Goal: Information Seeking & Learning: Learn about a topic

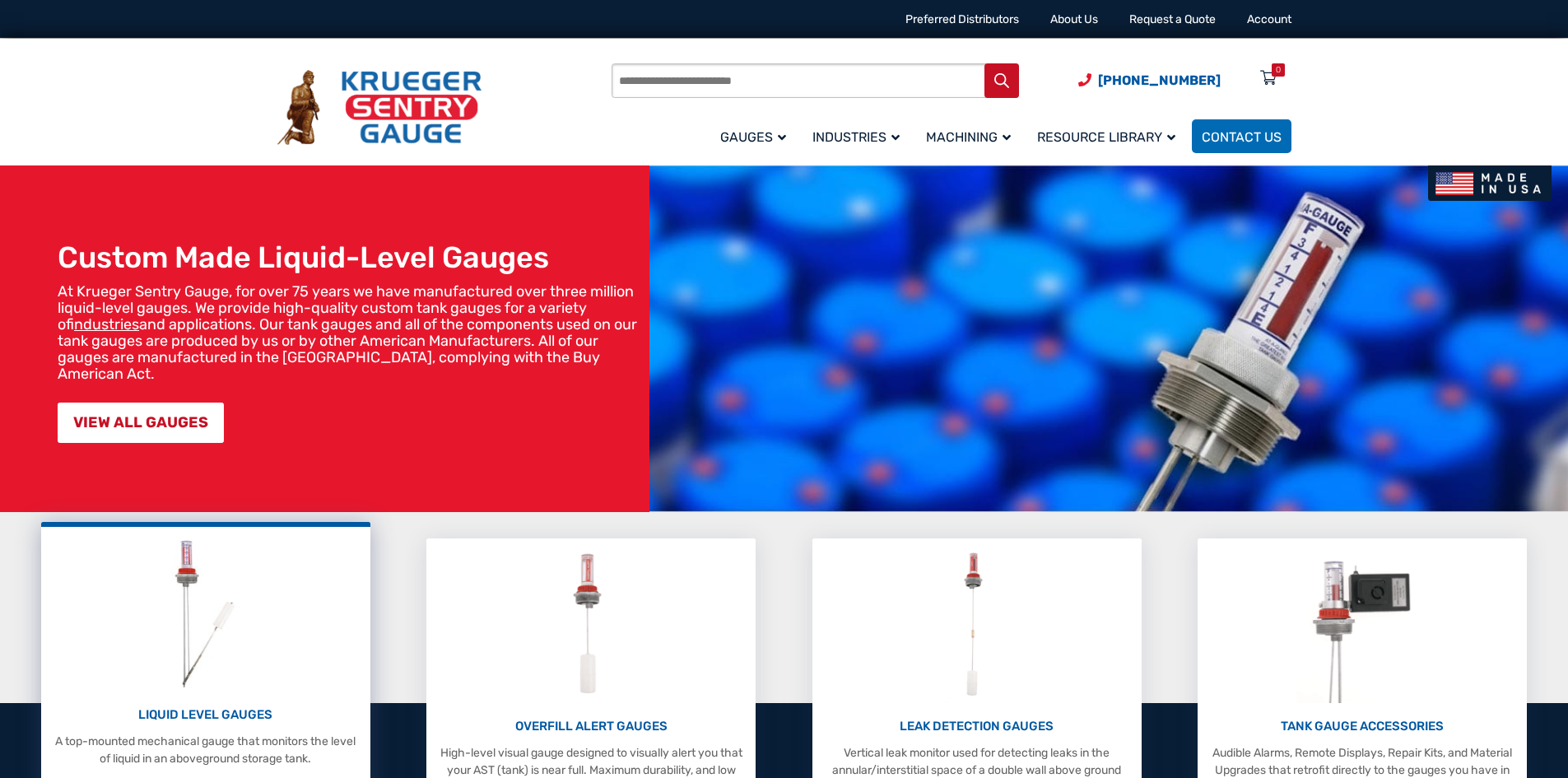
click at [193, 573] on img at bounding box center [205, 614] width 87 height 157
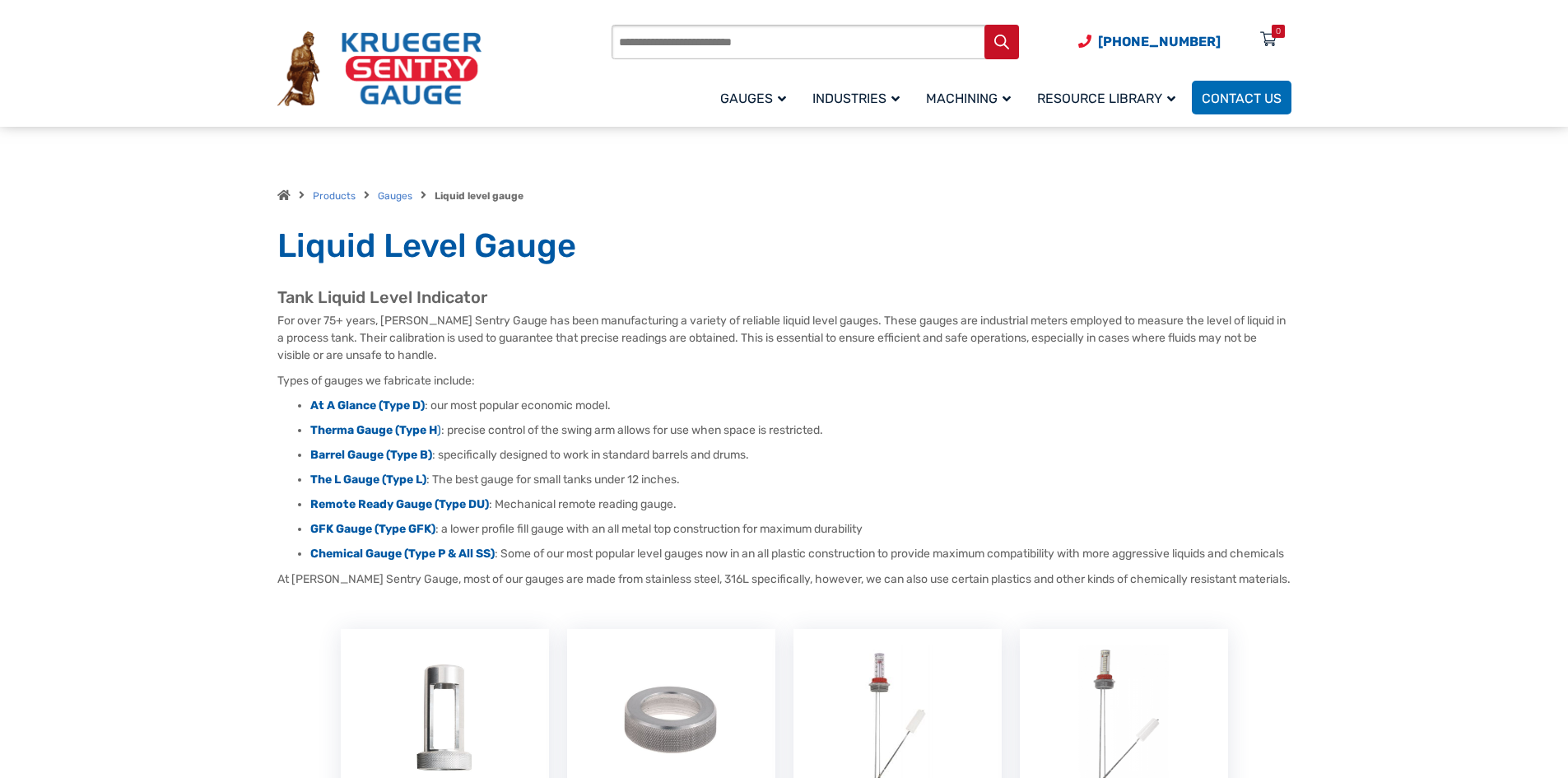
scroll to position [329, 0]
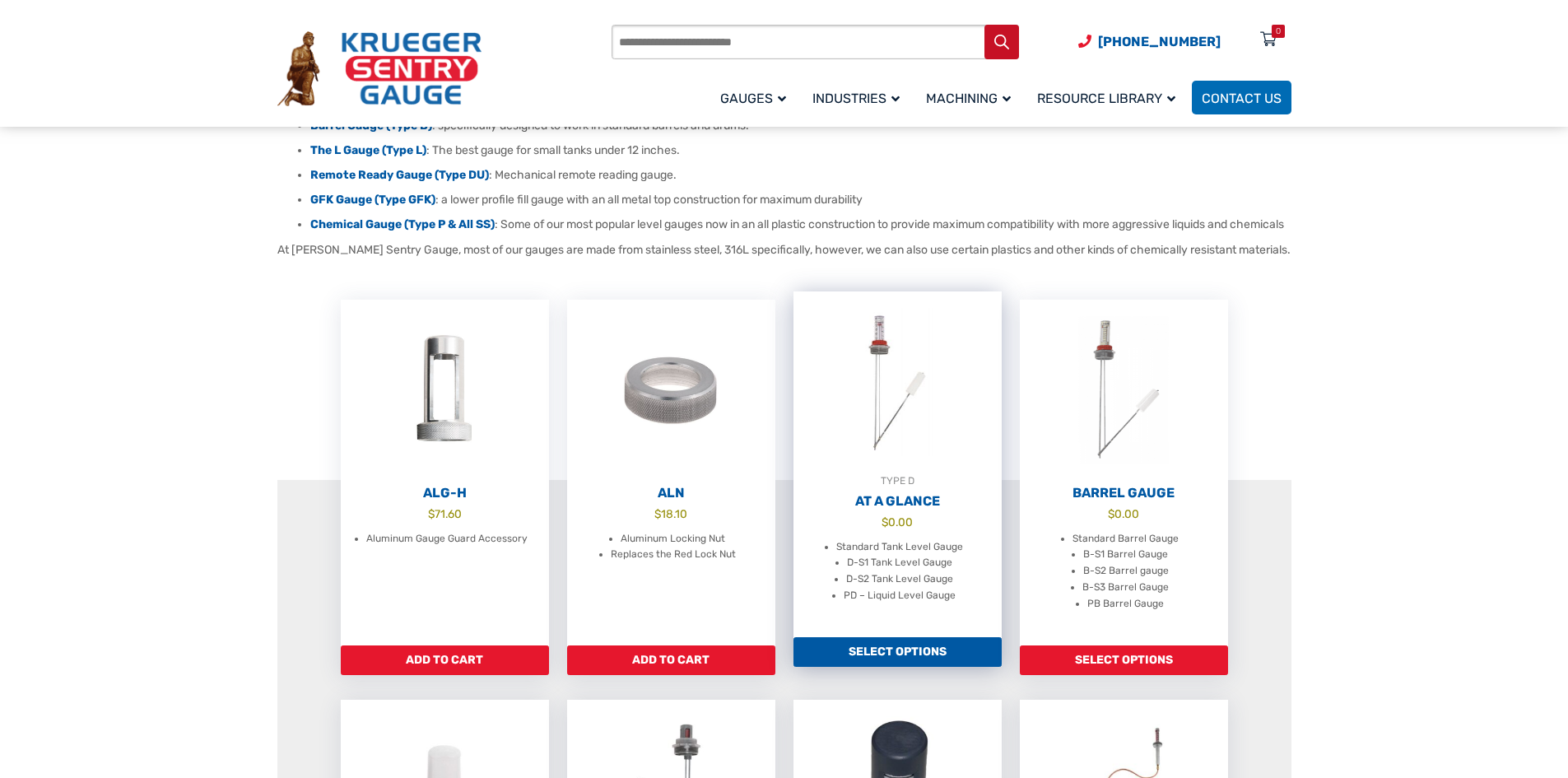
click at [886, 364] on img at bounding box center [898, 382] width 208 height 181
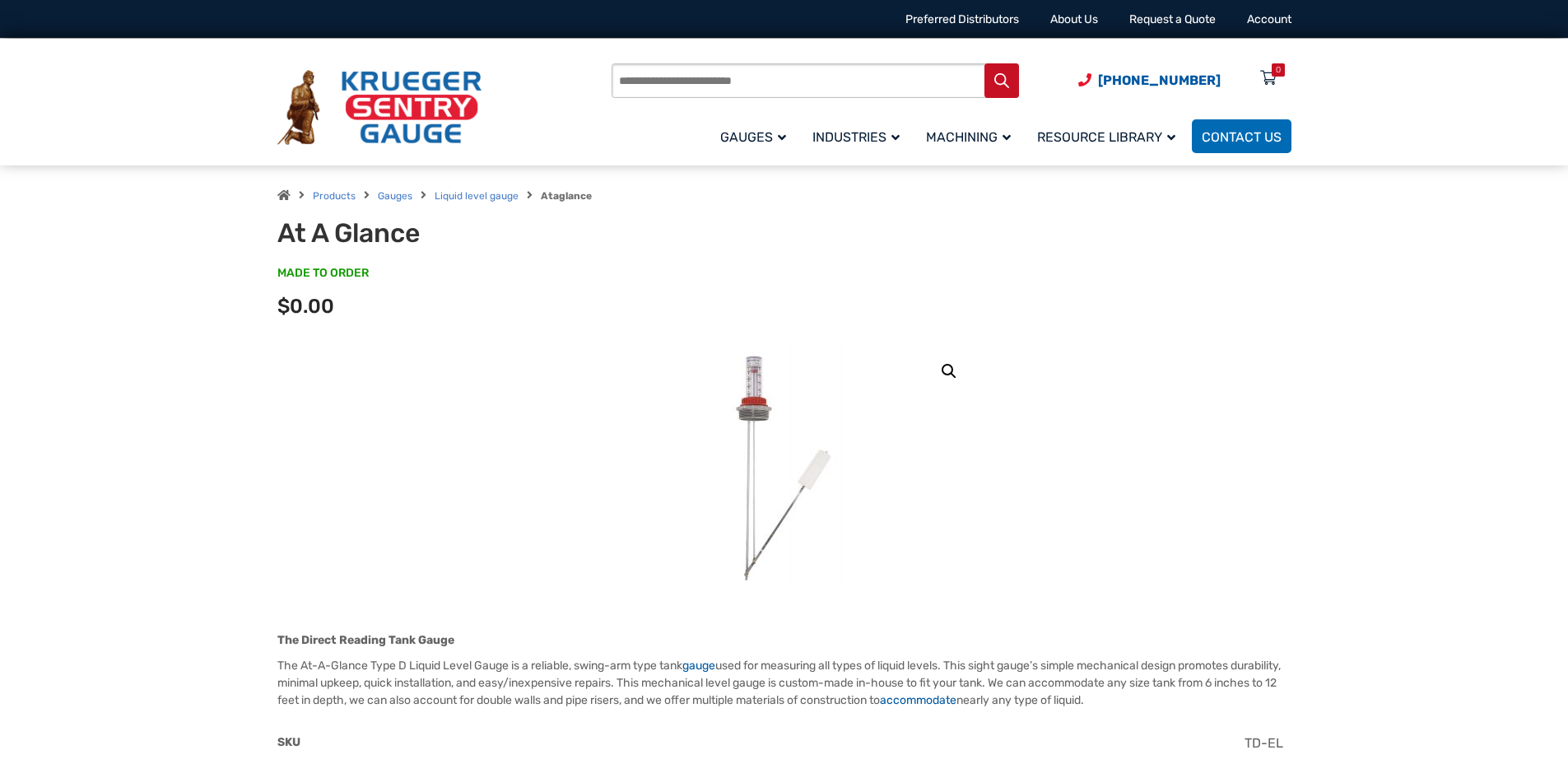
click at [762, 393] on img at bounding box center [784, 467] width 198 height 247
click at [945, 370] on link "🔍" at bounding box center [948, 371] width 29 height 29
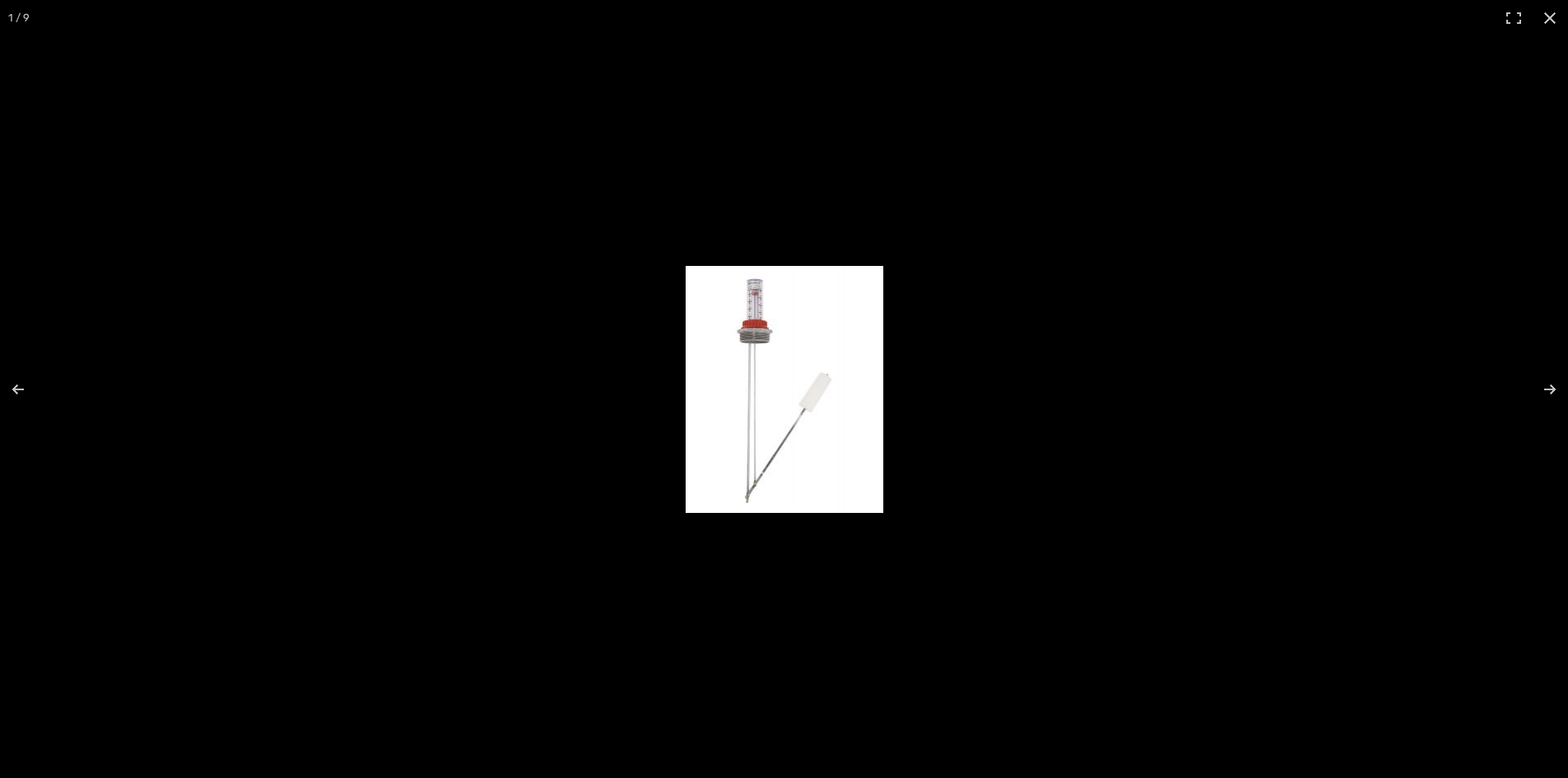
scroll to position [516, 0]
click at [1555, 388] on button "Next (arrow right)" at bounding box center [1539, 389] width 58 height 82
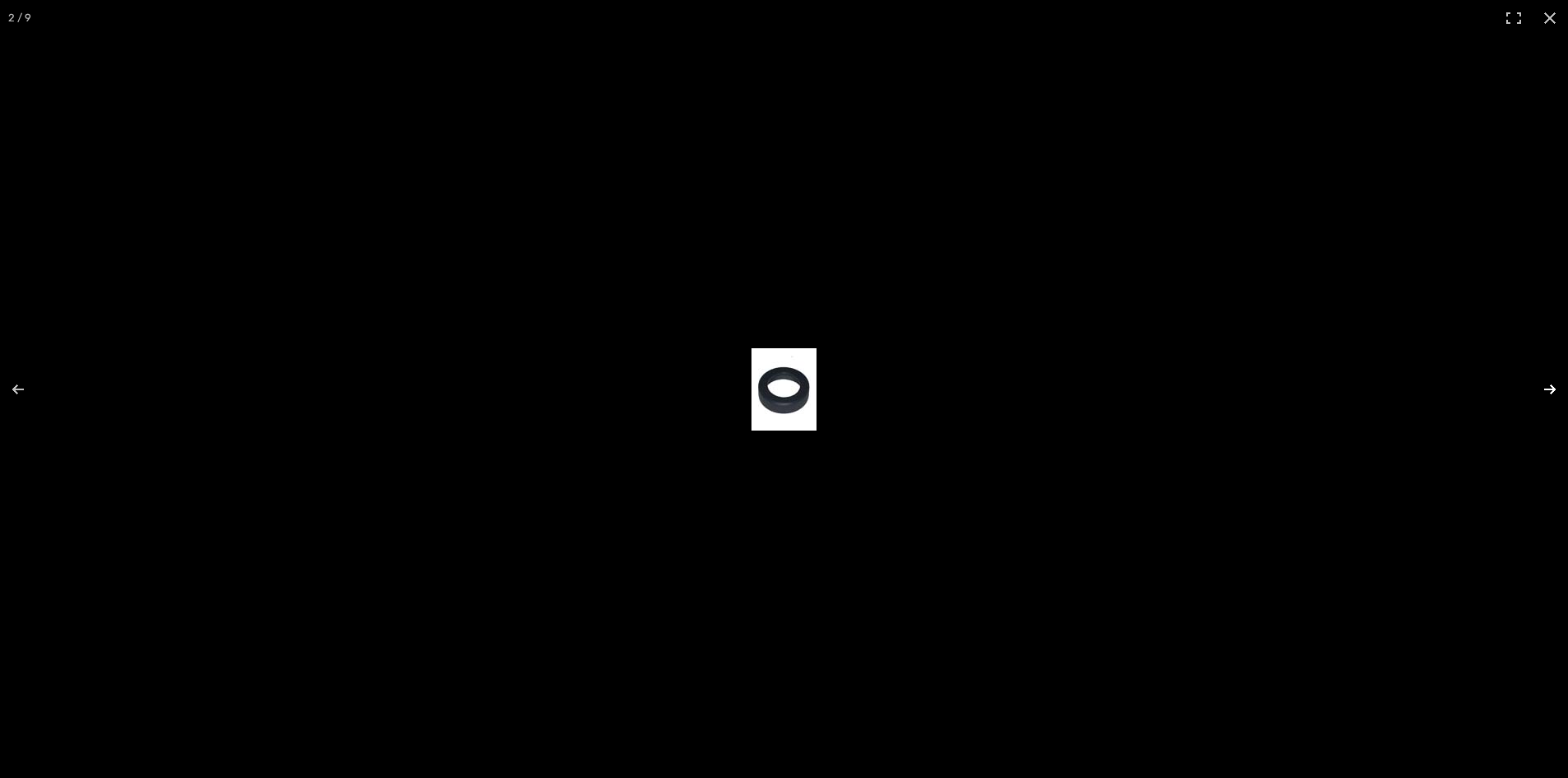
click at [1552, 387] on button "Next (arrow right)" at bounding box center [1539, 389] width 58 height 82
click at [1551, 387] on button "Next (arrow right)" at bounding box center [1539, 389] width 58 height 82
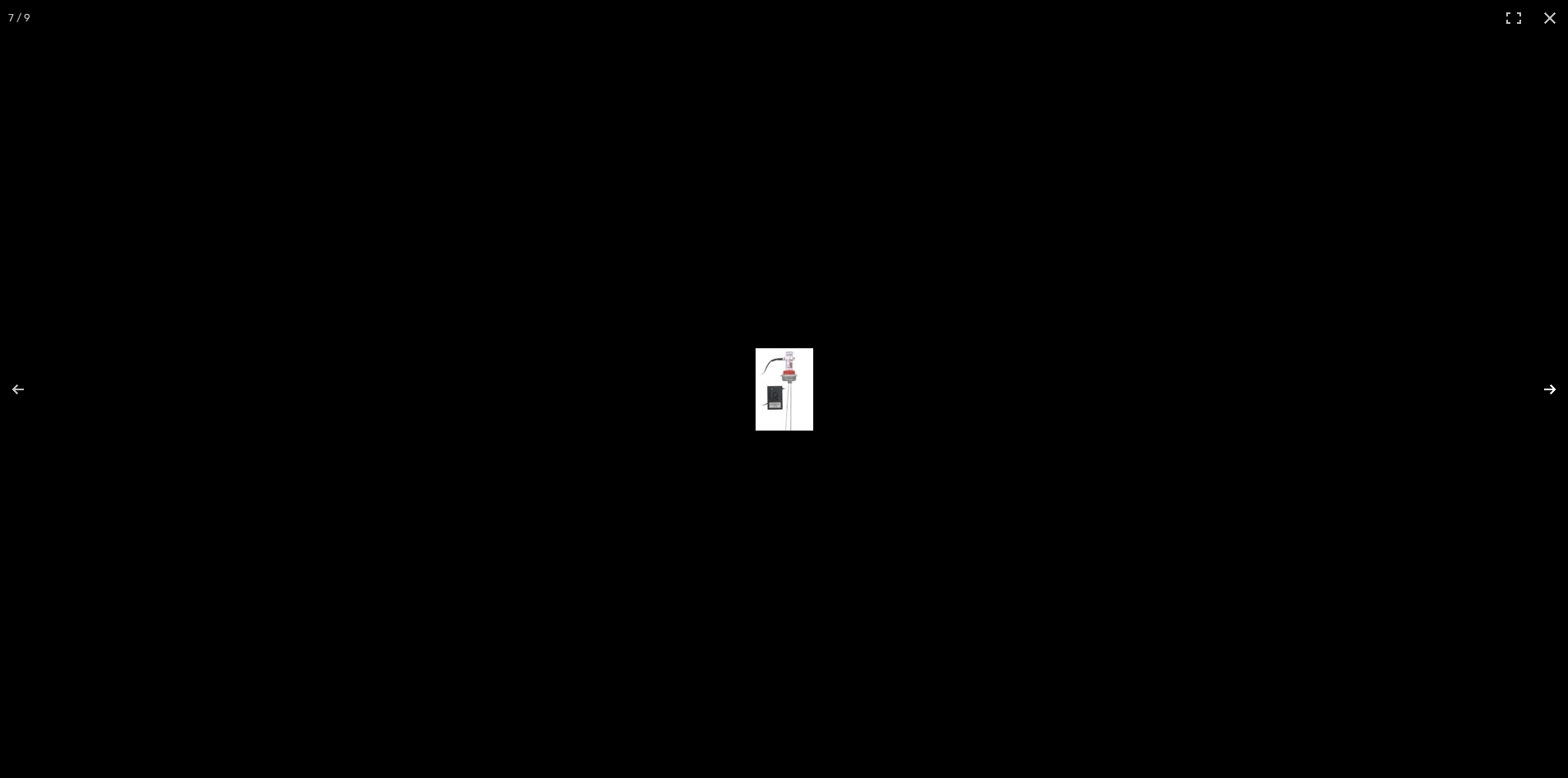
click at [1551, 387] on button "Next (arrow right)" at bounding box center [1539, 389] width 58 height 82
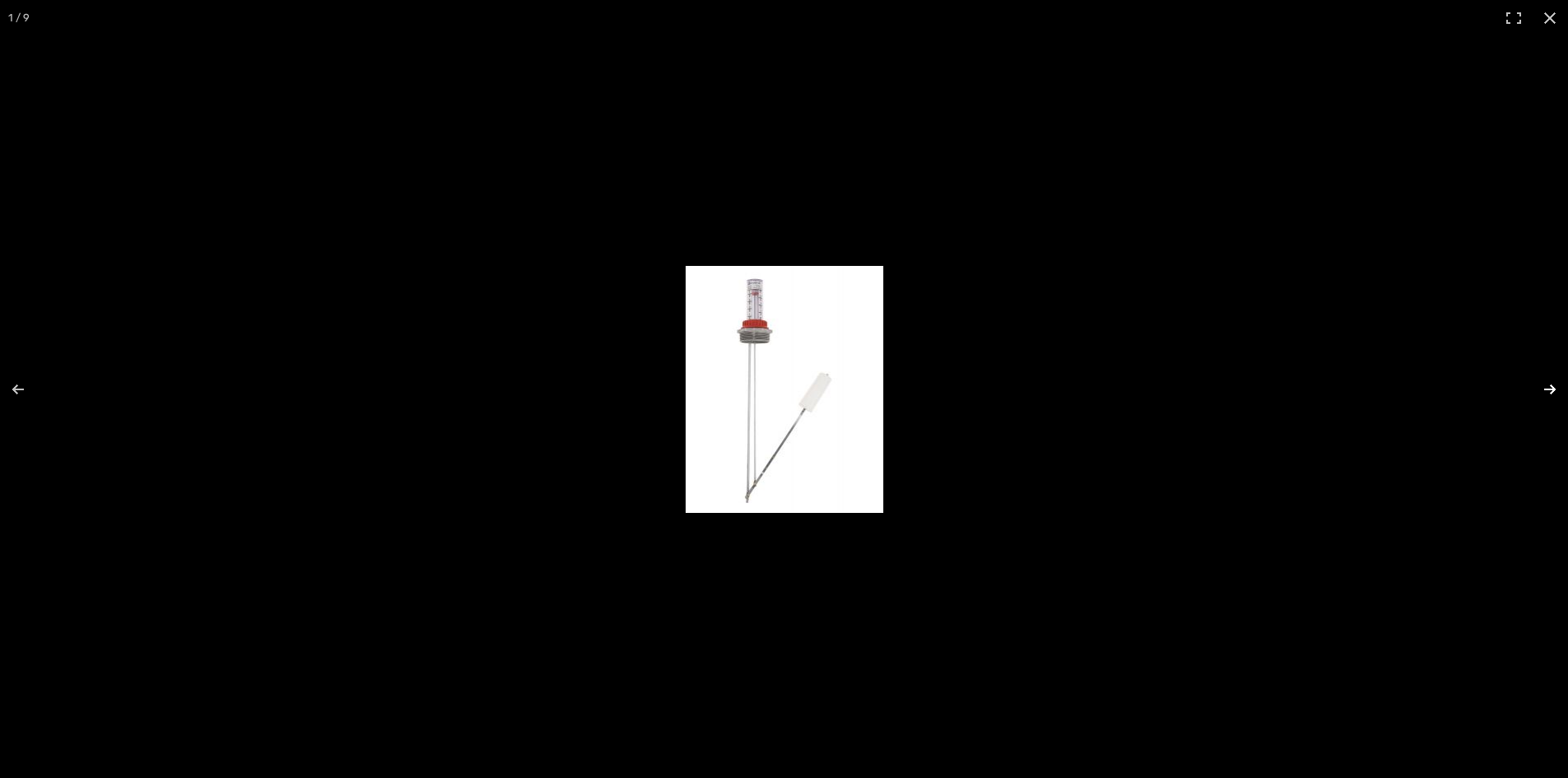
click at [1551, 387] on button "Next (arrow right)" at bounding box center [1539, 389] width 58 height 82
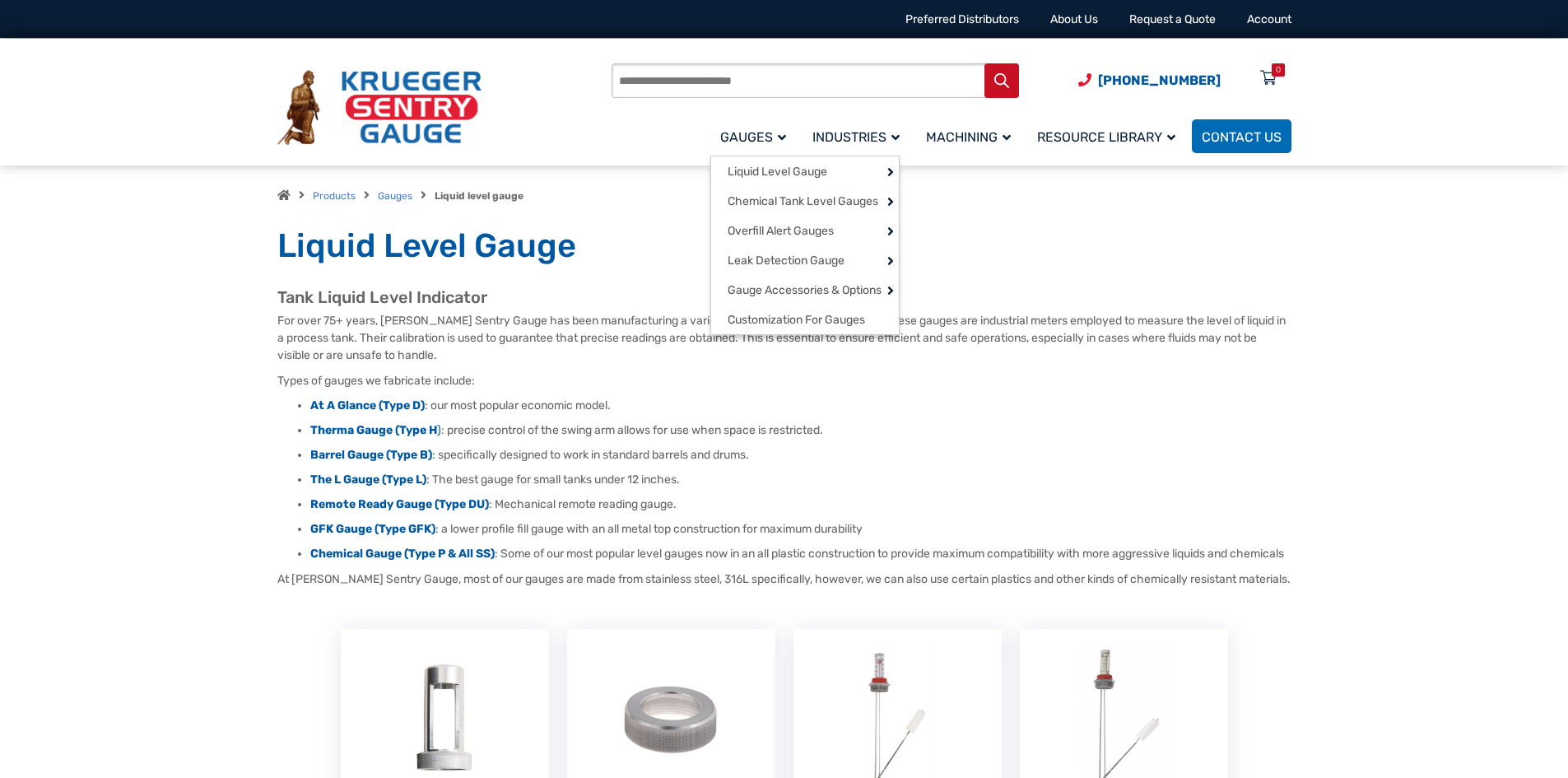
click at [717, 132] on link "Gauges" at bounding box center [757, 136] width 92 height 39
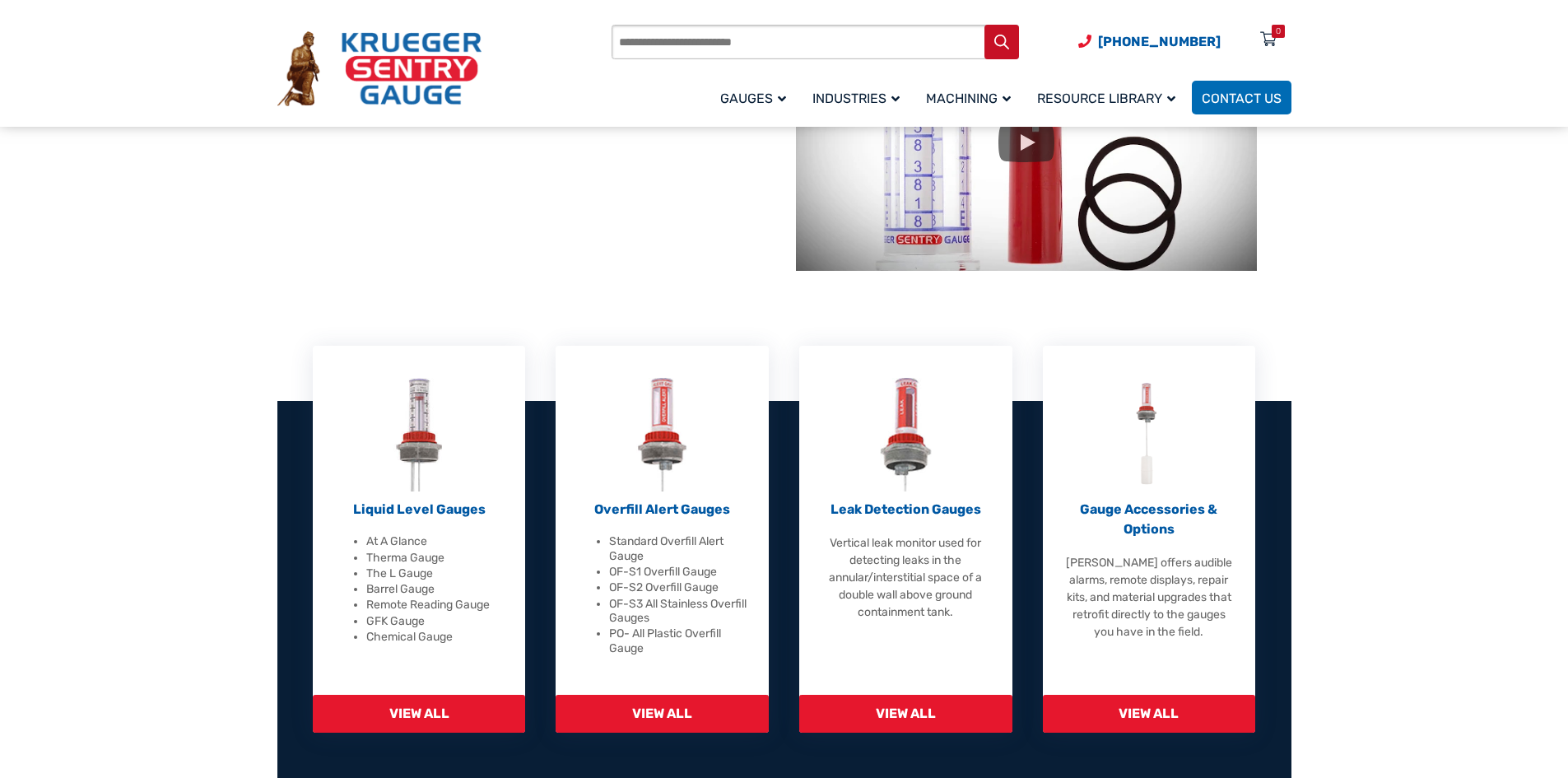
scroll to position [329, 0]
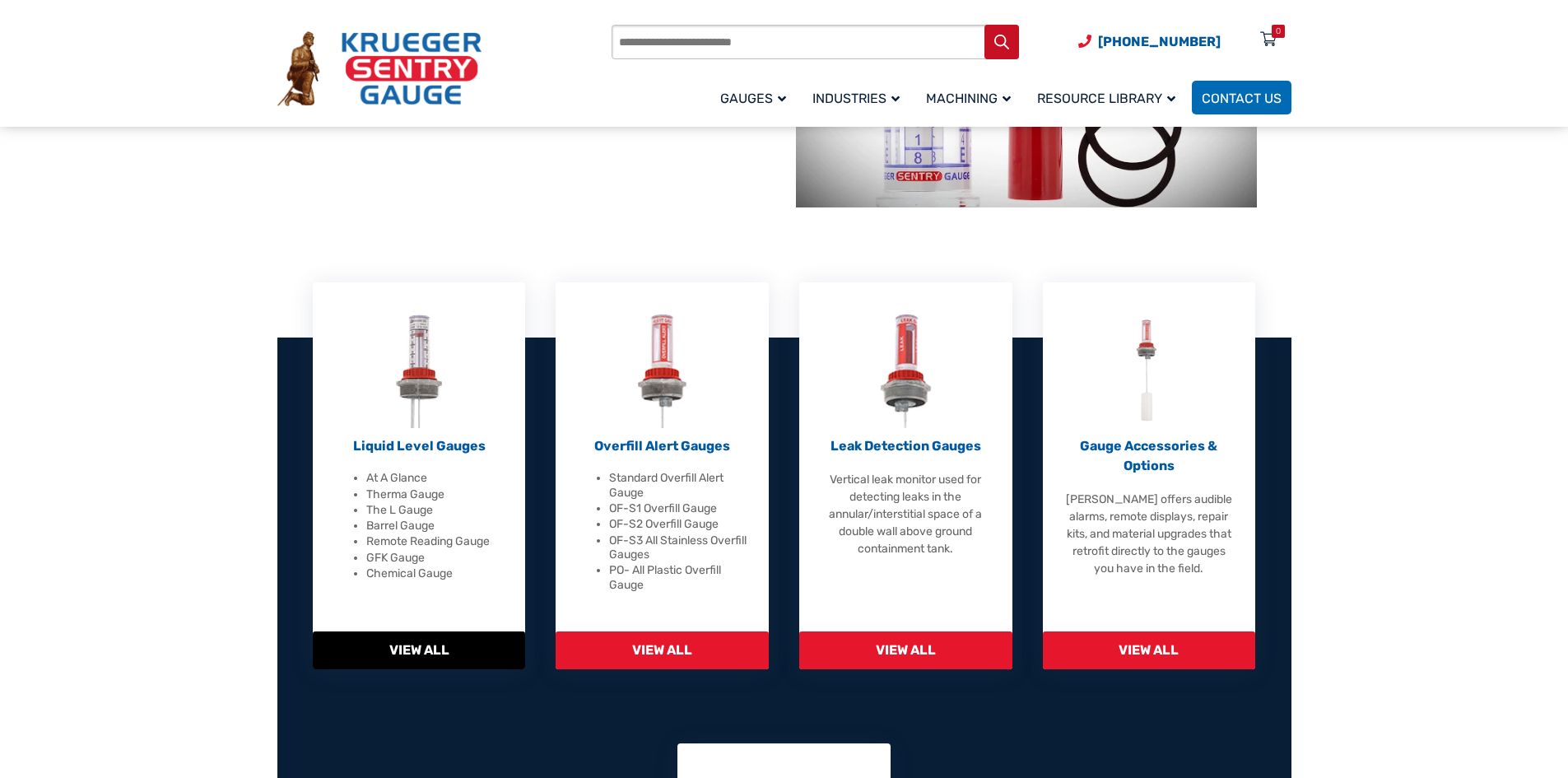
click at [414, 645] on span "View All" at bounding box center [420, 650] width 213 height 38
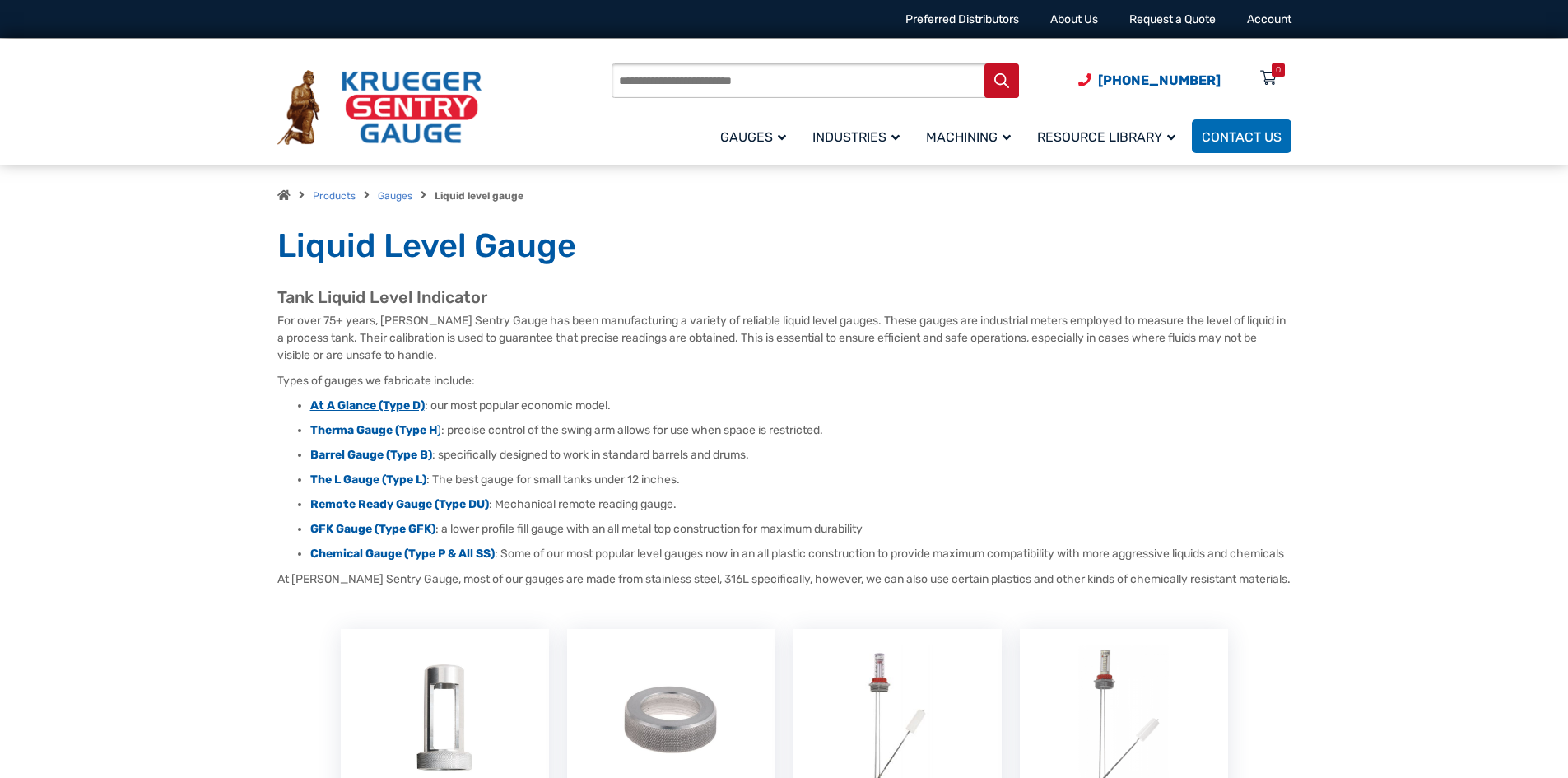
click at [393, 400] on strong "At A Glance (Type D)" at bounding box center [367, 405] width 115 height 14
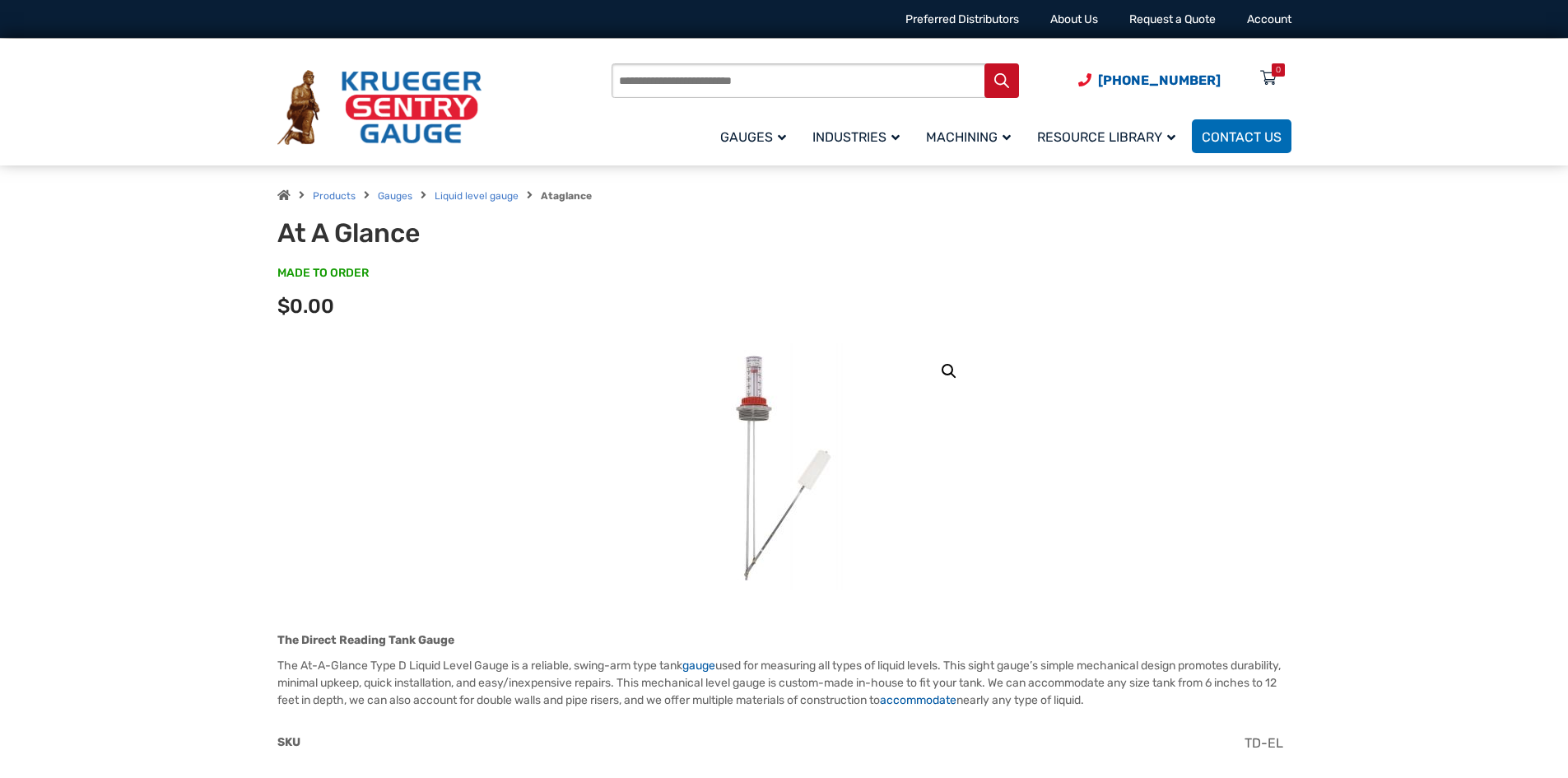
click at [757, 396] on img at bounding box center [784, 467] width 198 height 247
click at [761, 370] on img at bounding box center [784, 467] width 198 height 247
click at [944, 366] on link "🔍" at bounding box center [948, 371] width 29 height 29
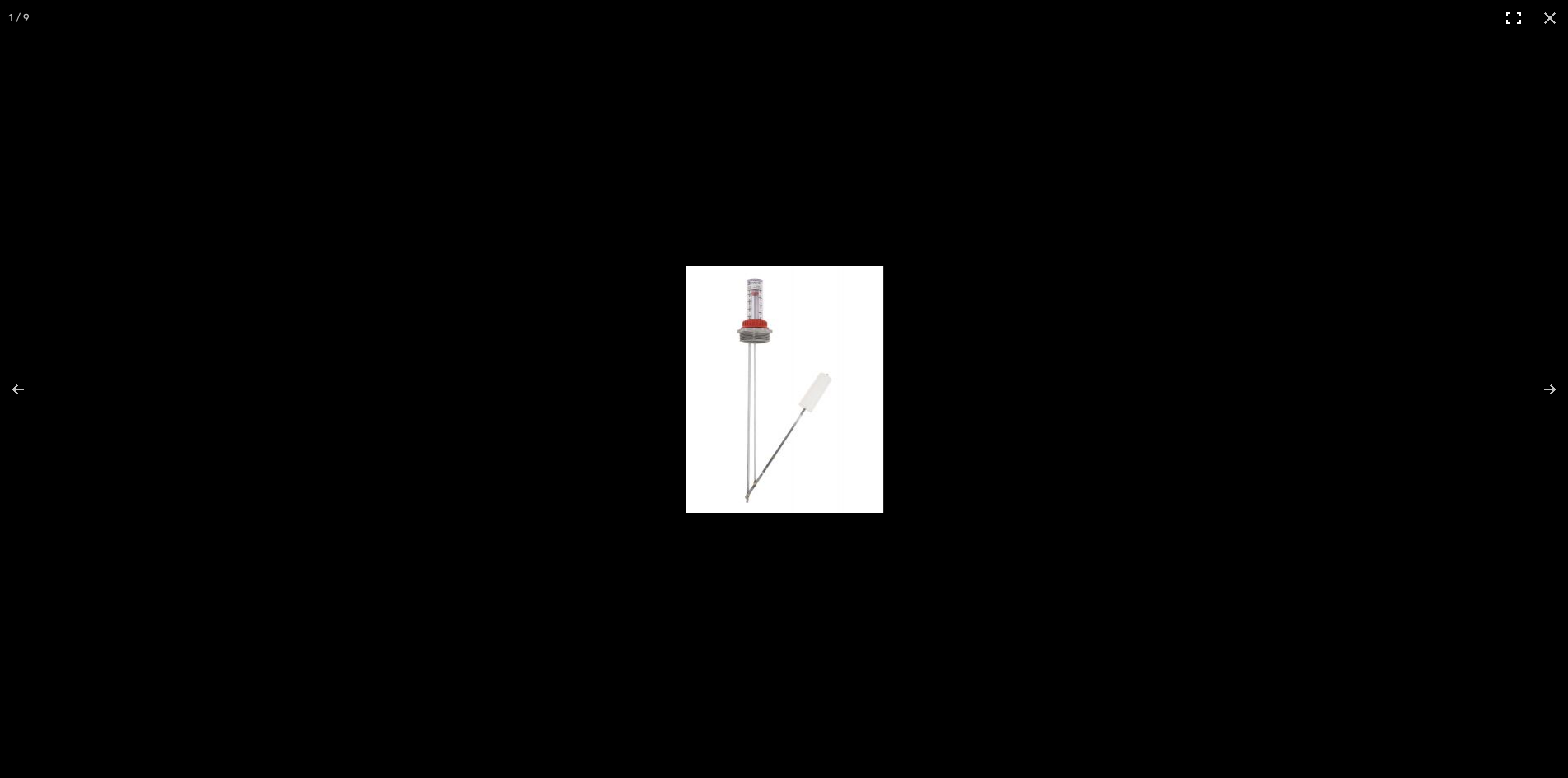
click at [1513, 20] on button "Toggle fullscreen" at bounding box center [1513, 18] width 36 height 36
click at [809, 363] on img "Full screen image" at bounding box center [784, 389] width 198 height 247
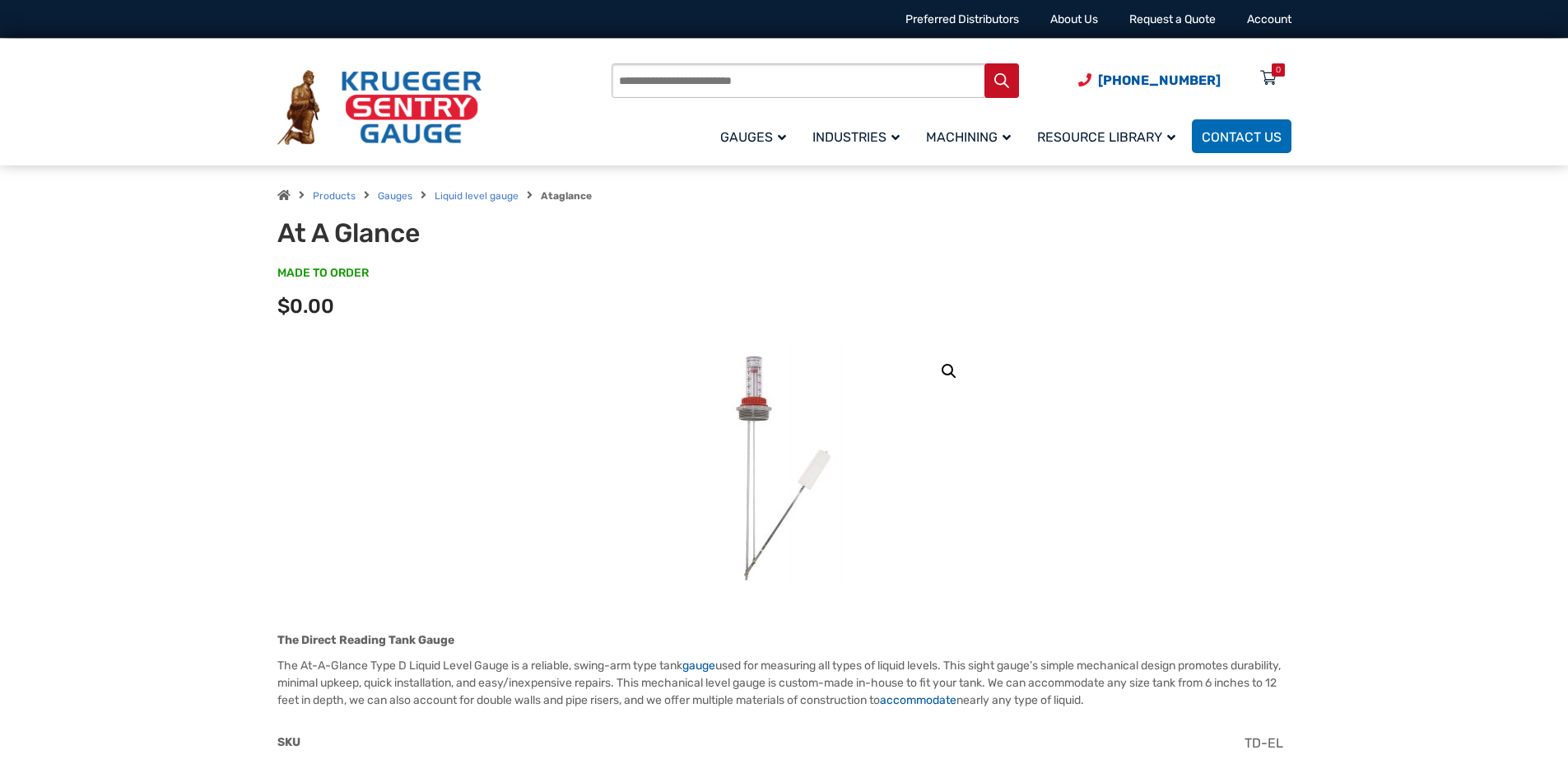
drag, startPoint x: 809, startPoint y: 363, endPoint x: 758, endPoint y: 416, distance: 73.6
click at [758, 416] on img at bounding box center [784, 467] width 198 height 247
drag, startPoint x: 758, startPoint y: 416, endPoint x: 647, endPoint y: 427, distance: 111.5
click at [647, 427] on link at bounding box center [784, 467] width 386 height 247
